Goal: Go to known website: Access a specific website the user already knows

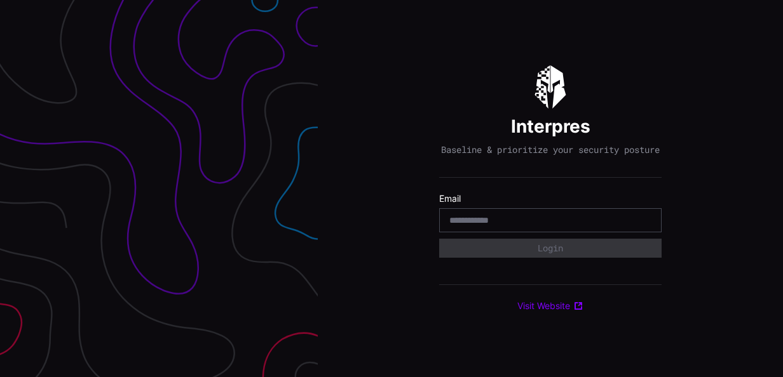
click at [468, 220] on div at bounding box center [550, 220] width 222 height 24
click at [473, 226] on input "email" at bounding box center [550, 220] width 202 height 11
type input "**********"
